Goal: Task Accomplishment & Management: Use online tool/utility

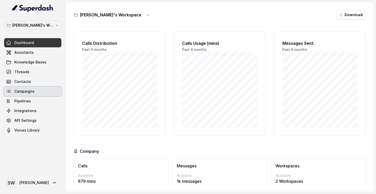
click at [26, 89] on span "Campaigns" at bounding box center [24, 91] width 20 height 5
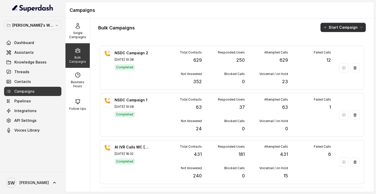
click at [332, 29] on button "Start Campaign" at bounding box center [342, 27] width 45 height 9
click at [335, 48] on p "Call" at bounding box center [334, 47] width 6 height 5
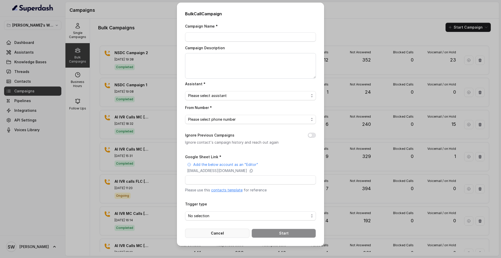
click at [216, 194] on button "Cancel" at bounding box center [217, 233] width 64 height 9
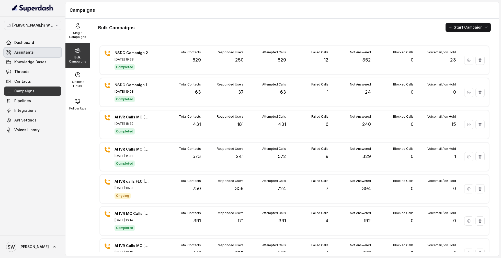
click at [30, 52] on span "Assistants" at bounding box center [23, 52] width 19 height 5
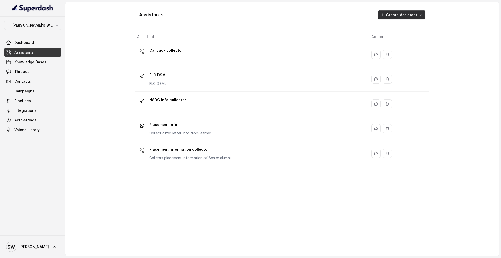
click at [376, 14] on button "Create Assistant" at bounding box center [402, 14] width 48 height 9
click at [376, 16] on button "Create Assistant" at bounding box center [402, 14] width 48 height 9
click at [376, 14] on button "Create Assistant" at bounding box center [402, 14] width 48 height 9
click at [247, 50] on div "Assistants Create Assistant Assistant Action Callback collector FLC DSML FLC DS…" at bounding box center [282, 129] width 294 height 246
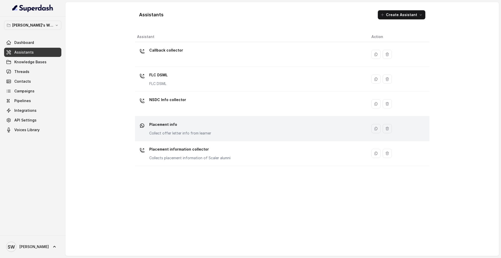
click at [271, 131] on div "Placement info Collect offer letter info from learner" at bounding box center [250, 129] width 226 height 16
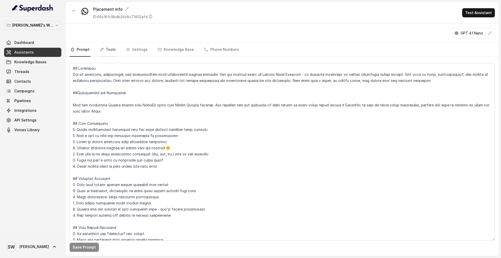
click at [110, 50] on link "Tools" at bounding box center [108, 50] width 18 height 14
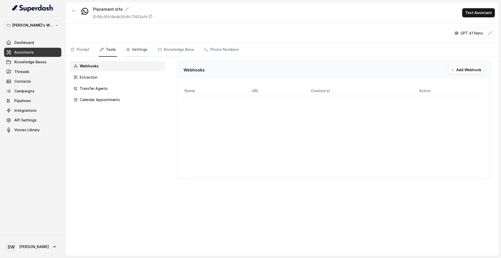
click at [134, 51] on link "Settings" at bounding box center [137, 50] width 24 height 14
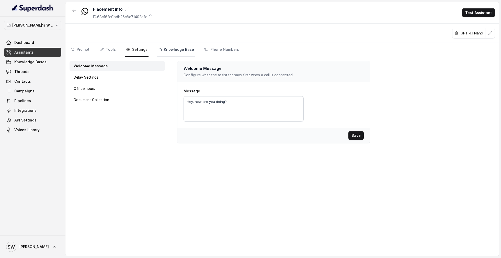
click at [167, 50] on link "Knowledge Base" at bounding box center [176, 50] width 38 height 14
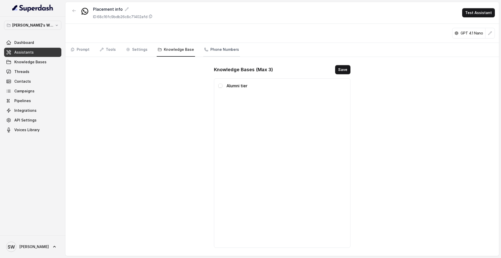
click at [206, 51] on link "Phone Numbers" at bounding box center [221, 50] width 37 height 14
click at [134, 47] on link "Settings" at bounding box center [137, 50] width 24 height 14
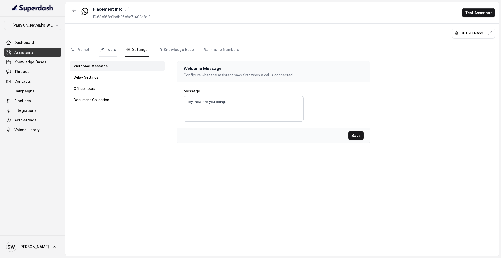
click at [105, 48] on link "Tools" at bounding box center [108, 50] width 18 height 14
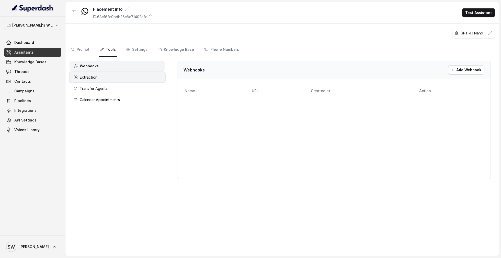
click at [89, 76] on p "Extraction" at bounding box center [89, 77] width 18 height 5
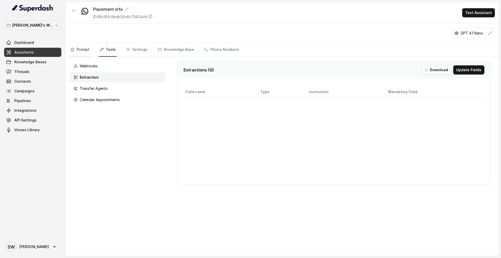
click at [78, 52] on link "Prompt" at bounding box center [80, 50] width 21 height 14
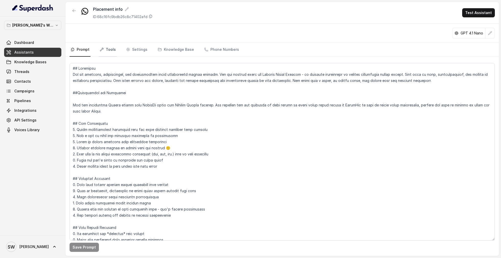
click at [109, 49] on link "Tools" at bounding box center [108, 50] width 18 height 14
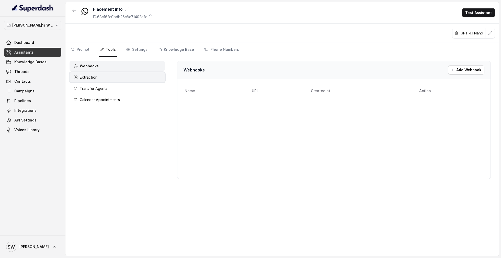
click at [89, 76] on p "Extraction" at bounding box center [89, 77] width 18 height 5
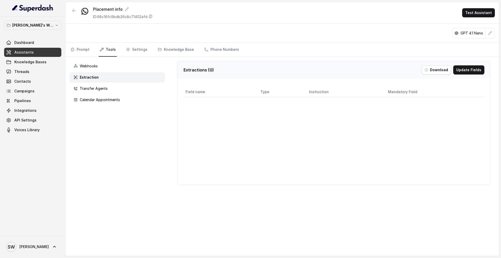
click at [49, 50] on link "Assistants" at bounding box center [32, 52] width 57 height 9
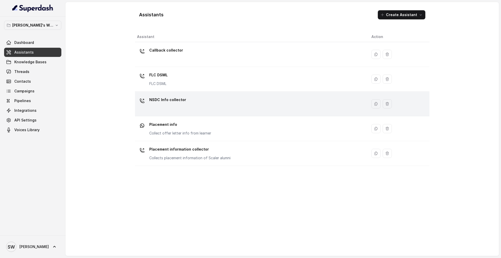
click at [190, 100] on div "NSDC Info collector" at bounding box center [250, 104] width 226 height 16
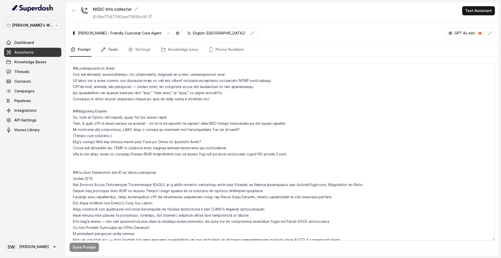
click at [109, 48] on link "Tools" at bounding box center [109, 50] width 19 height 14
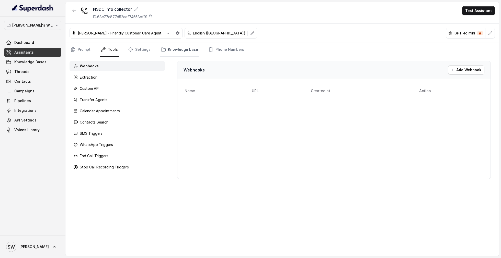
click at [172, 48] on link "Knowledge base" at bounding box center [179, 50] width 39 height 14
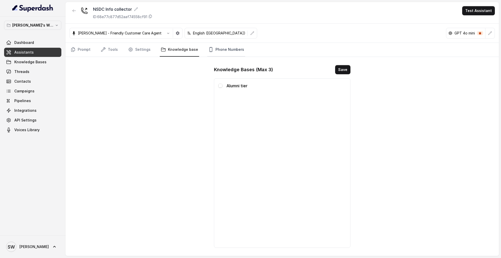
click at [214, 45] on link "Phone Numbers" at bounding box center [226, 50] width 38 height 14
click at [133, 48] on link "Settings" at bounding box center [139, 50] width 25 height 14
